Goal: Task Accomplishment & Management: Manage account settings

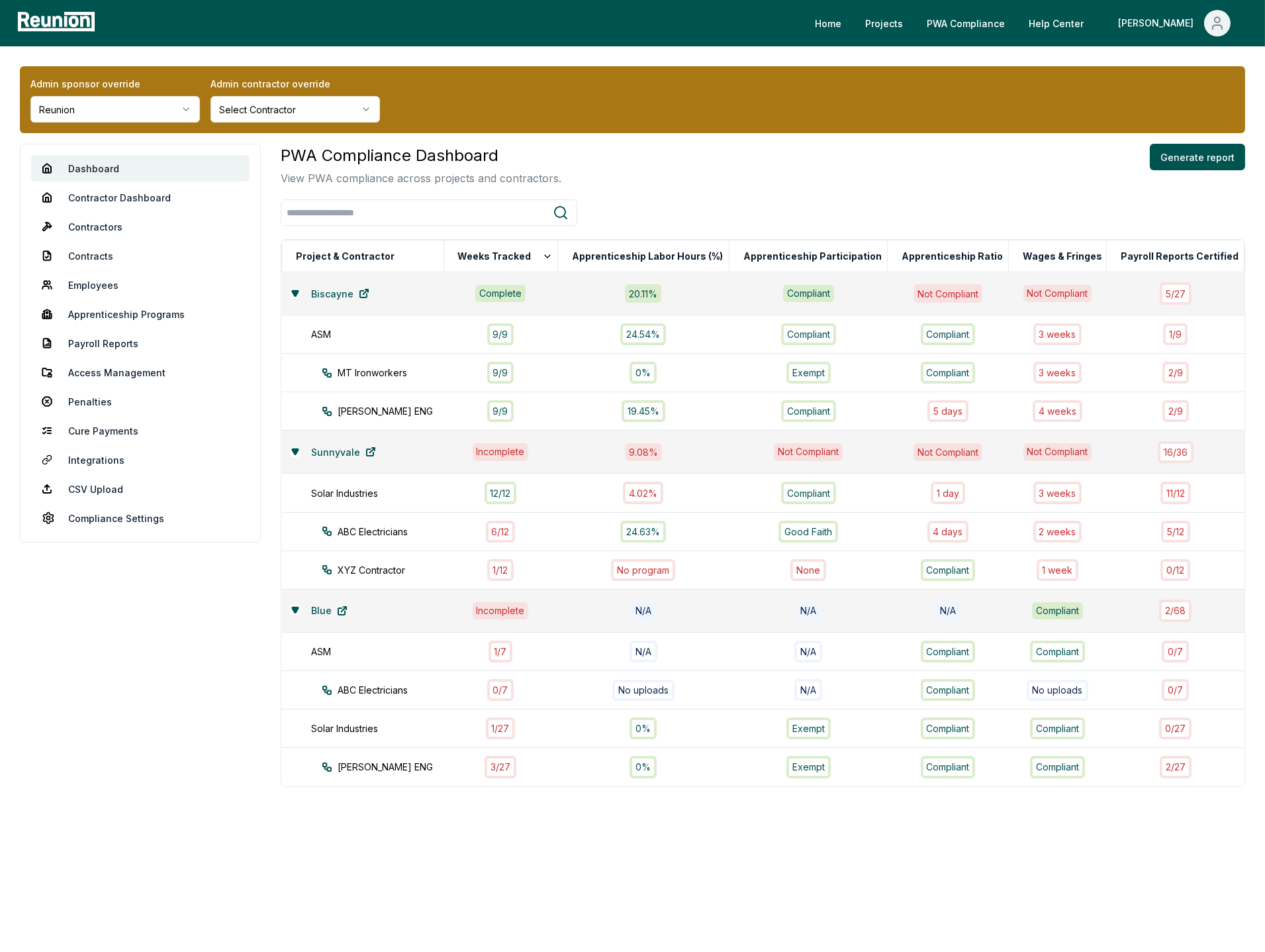
click at [119, 113] on html "Please visit us on your desktop We're working on making our marketplace mobile-…" at bounding box center [632, 476] width 1265 height 952
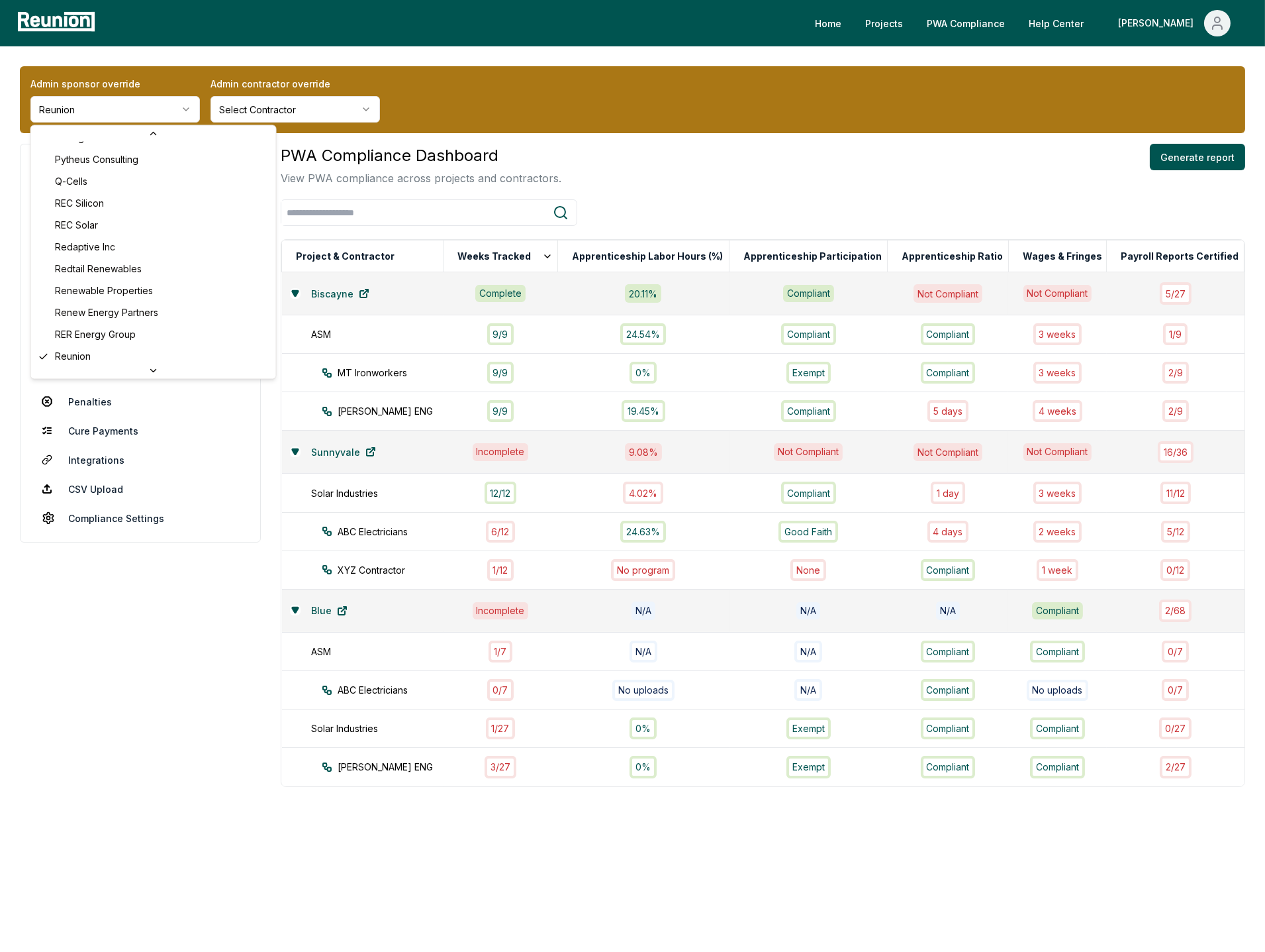
scroll to position [1475, 0]
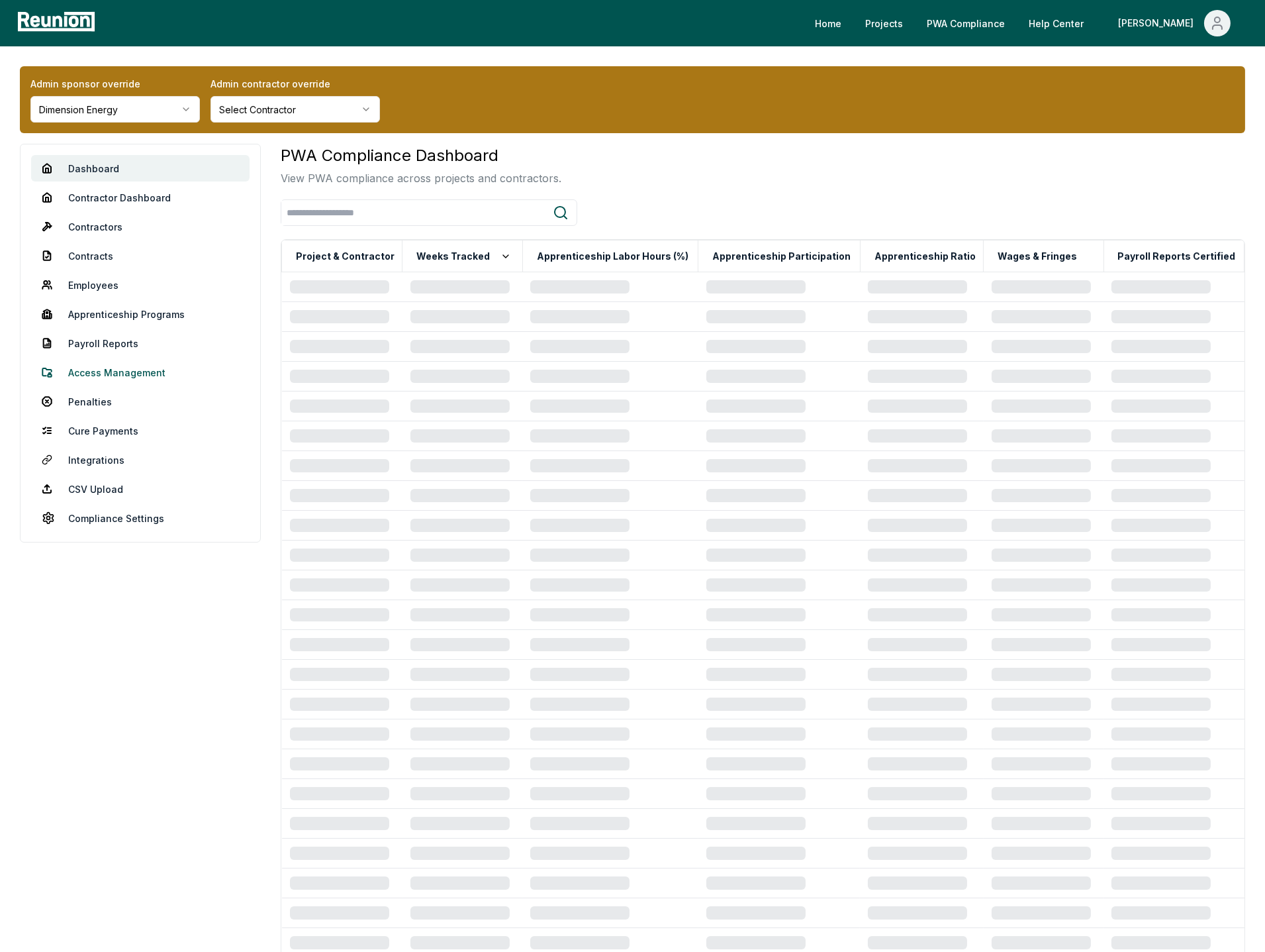
click at [115, 373] on link "Access Management" at bounding box center [140, 372] width 218 height 26
